Goal: Navigation & Orientation: Understand site structure

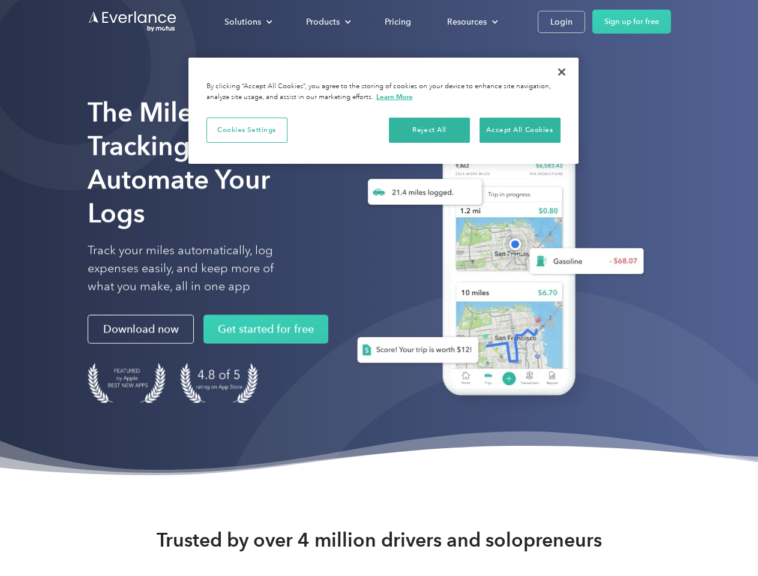
click at [248, 22] on div "Solutions" at bounding box center [242, 21] width 37 height 15
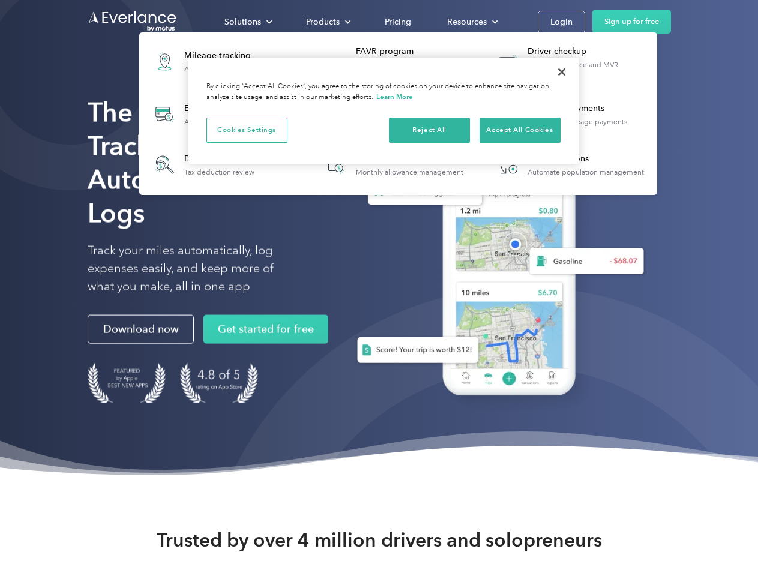
click at [327, 22] on div "Products" at bounding box center [323, 21] width 34 height 15
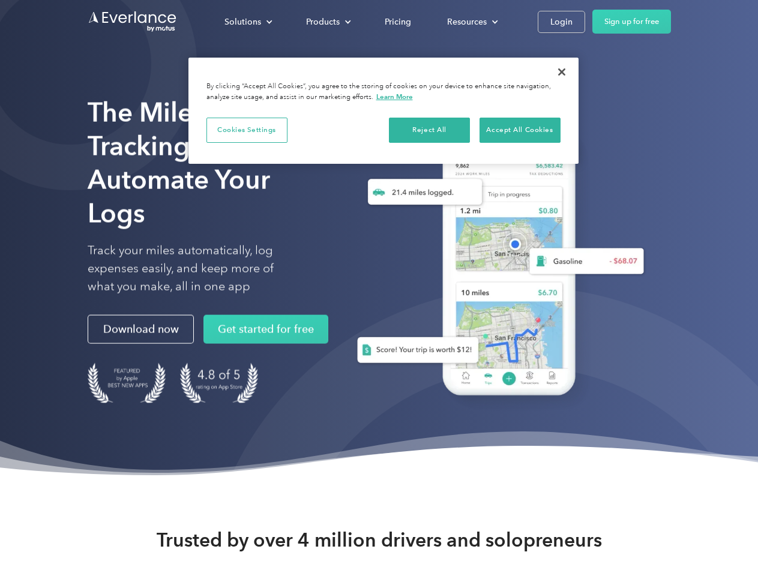
click at [471, 22] on div "Resources" at bounding box center [467, 21] width 40 height 15
click at [247, 130] on button "Cookies Settings" at bounding box center [246, 130] width 81 height 25
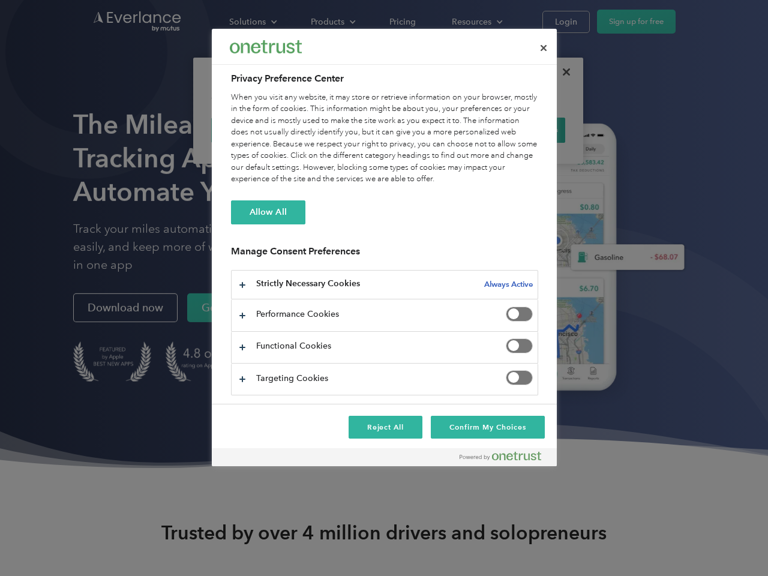
click at [430, 130] on div "When you visit any website, it may store or retrieve information on your browse…" at bounding box center [384, 139] width 307 height 94
click at [520, 130] on div "When you visit any website, it may store or retrieve information on your browse…" at bounding box center [384, 139] width 307 height 94
click at [562, 72] on div at bounding box center [384, 288] width 768 height 576
